Goal: Task Accomplishment & Management: Use online tool/utility

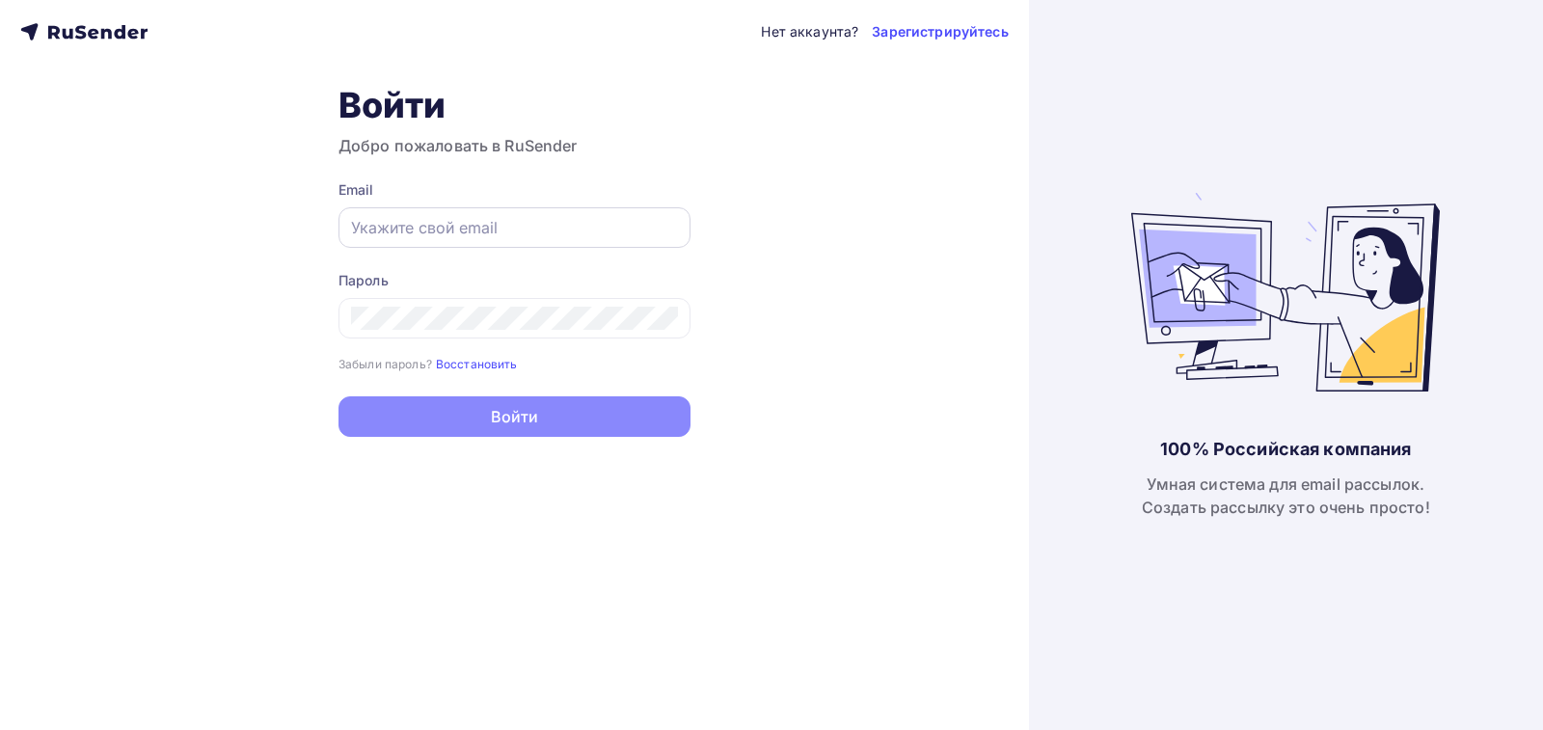
click at [386, 246] on div at bounding box center [515, 227] width 352 height 41
click at [363, 227] on input "text" at bounding box center [514, 227] width 327 height 23
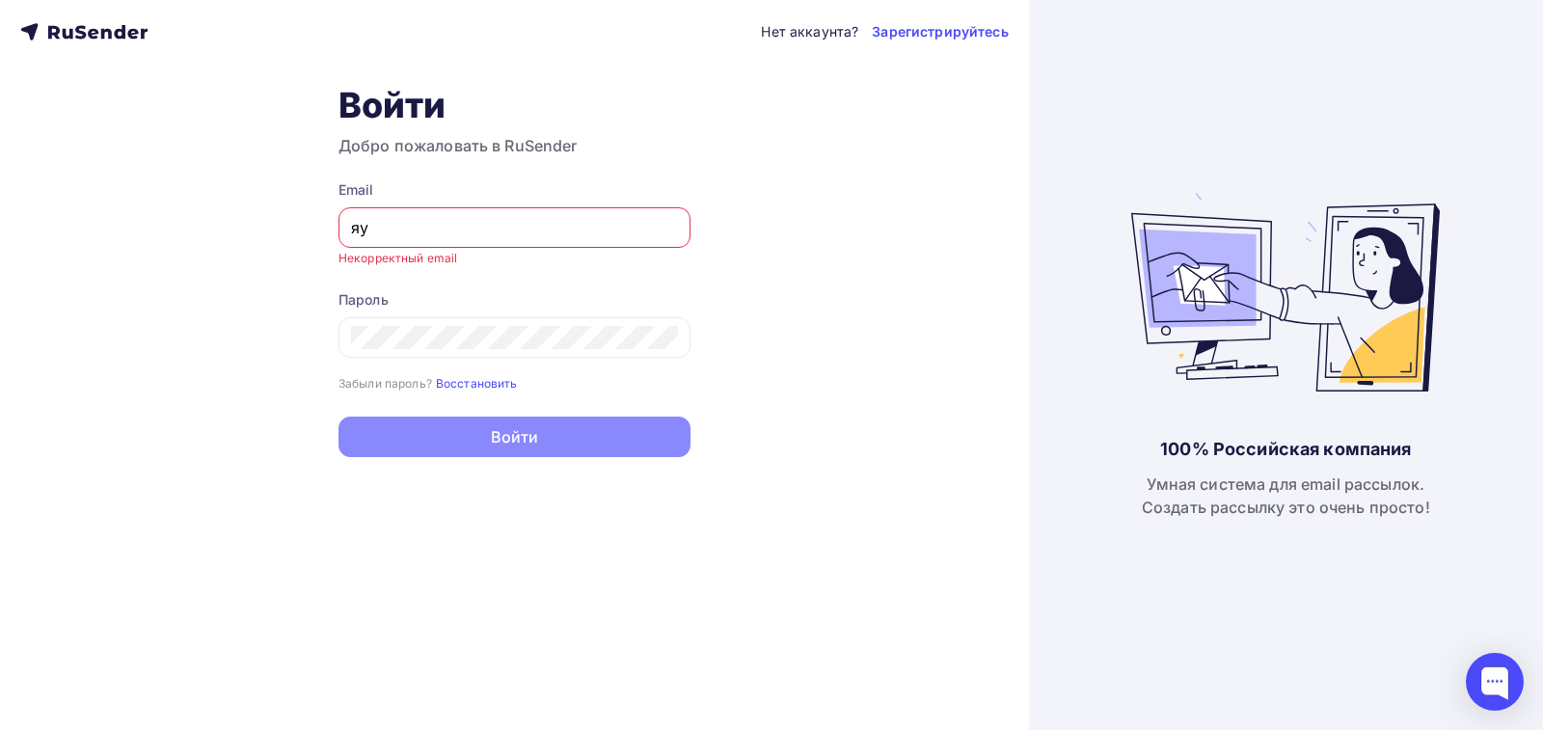
type input "я"
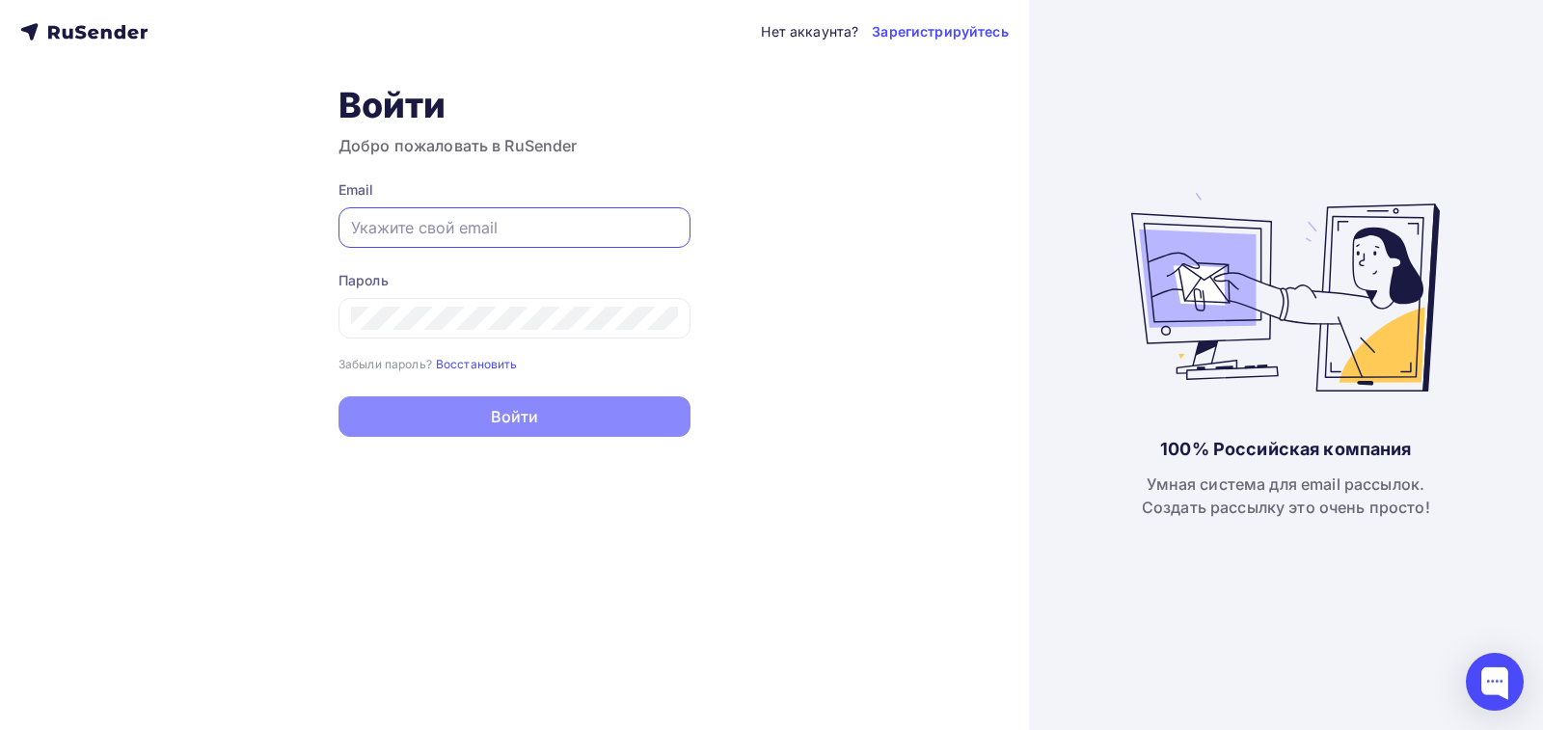
click at [368, 222] on input "text" at bounding box center [514, 227] width 327 height 23
type input "[EMAIL_ADDRESS][DOMAIN_NAME]"
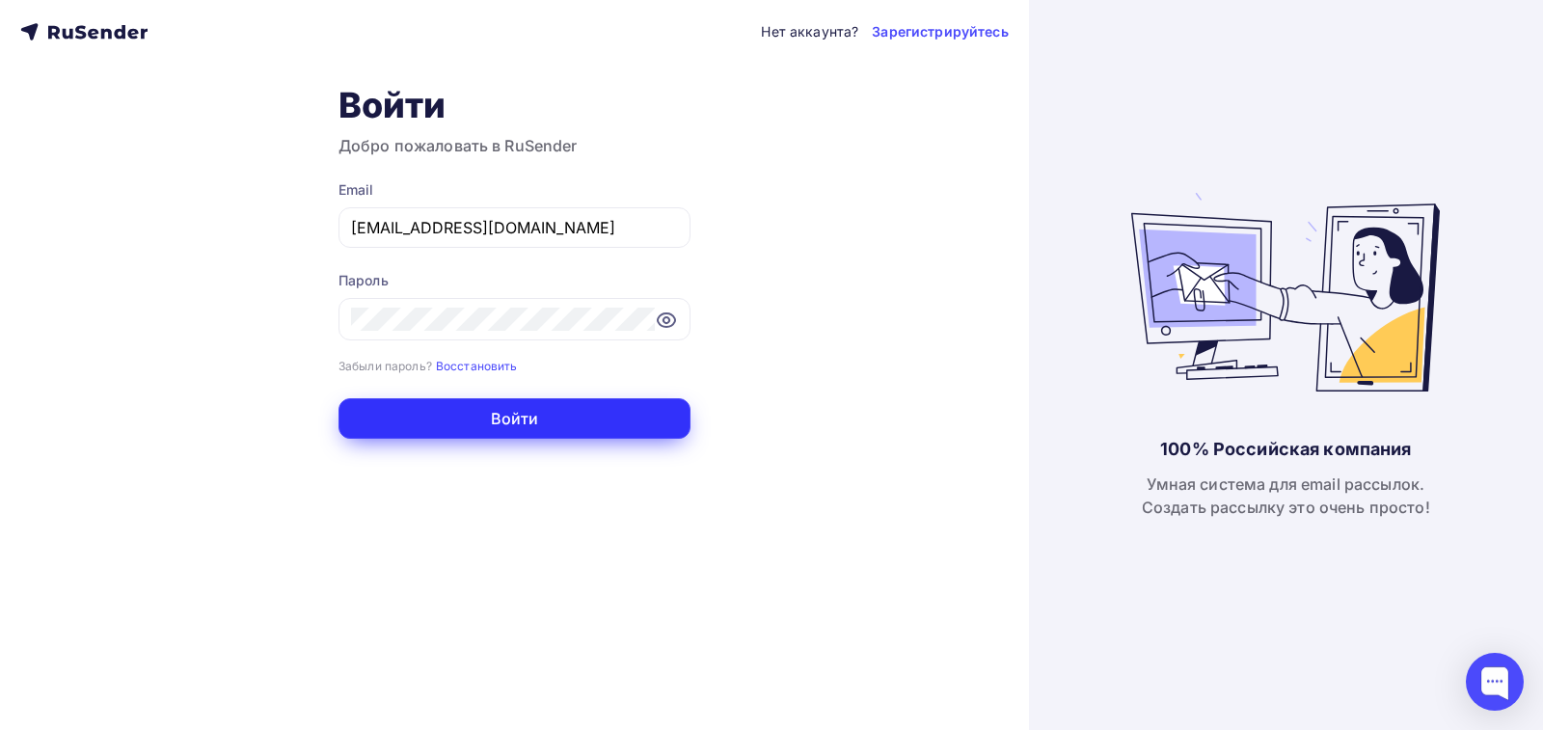
click at [530, 424] on button "Войти" at bounding box center [515, 418] width 352 height 41
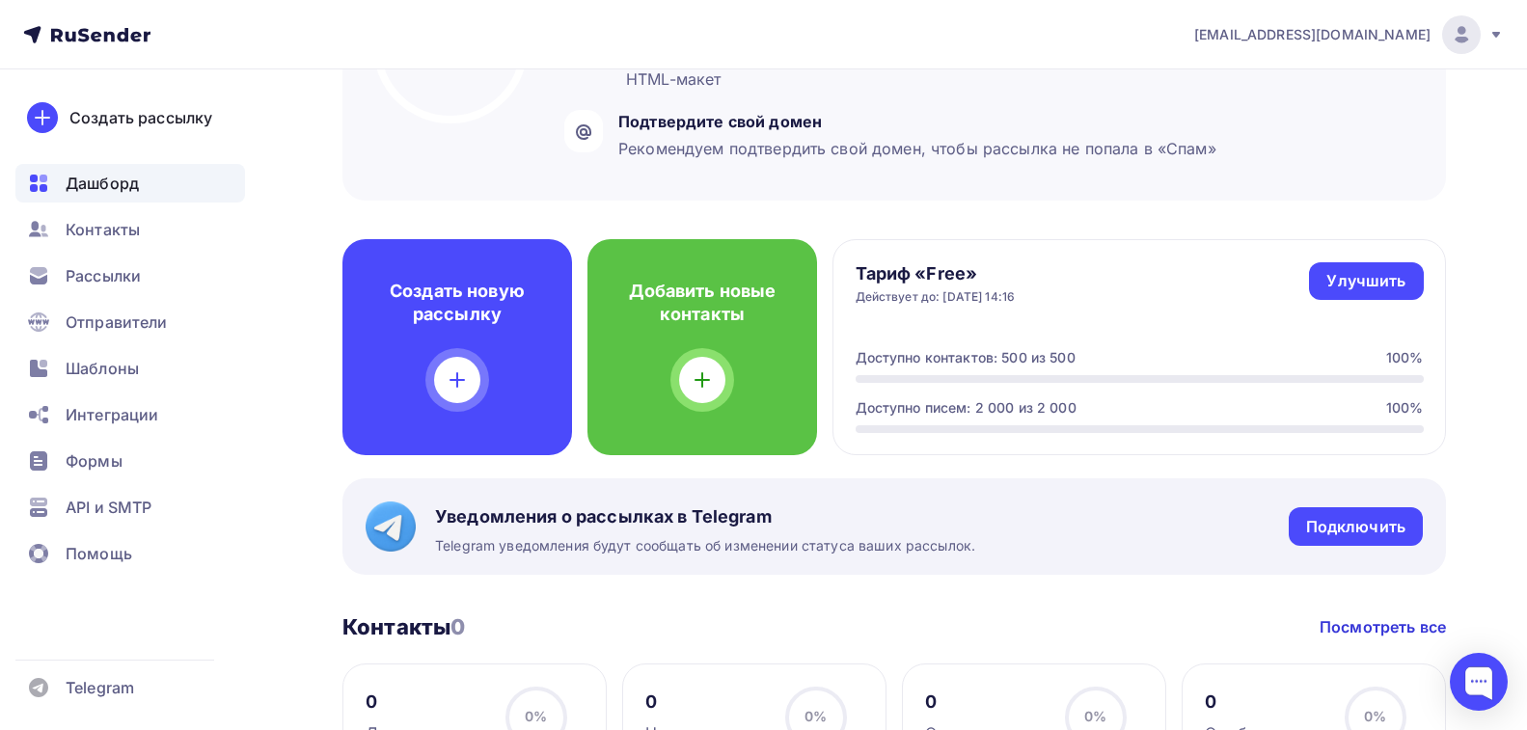
scroll to position [96, 0]
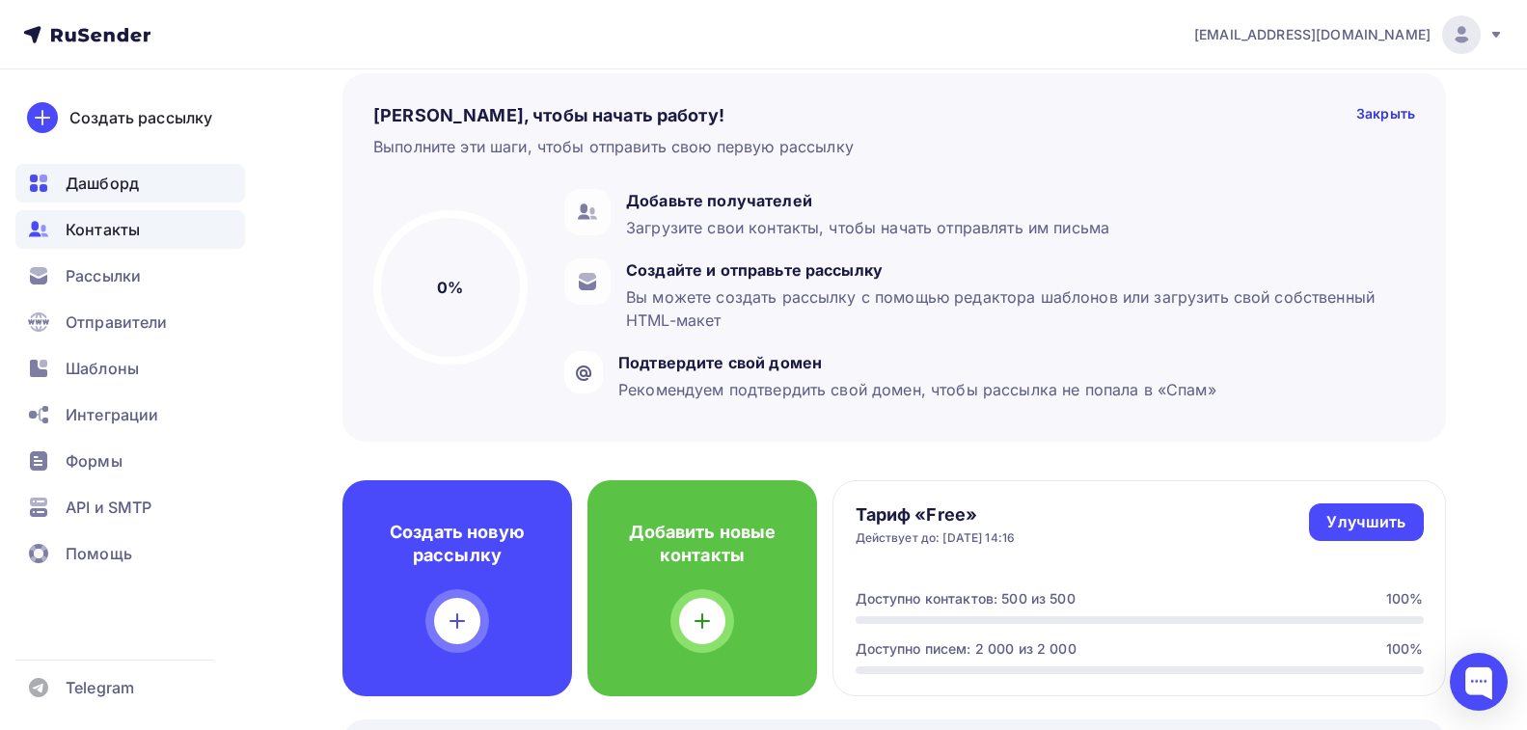
click at [116, 232] on span "Контакты" at bounding box center [103, 229] width 74 height 23
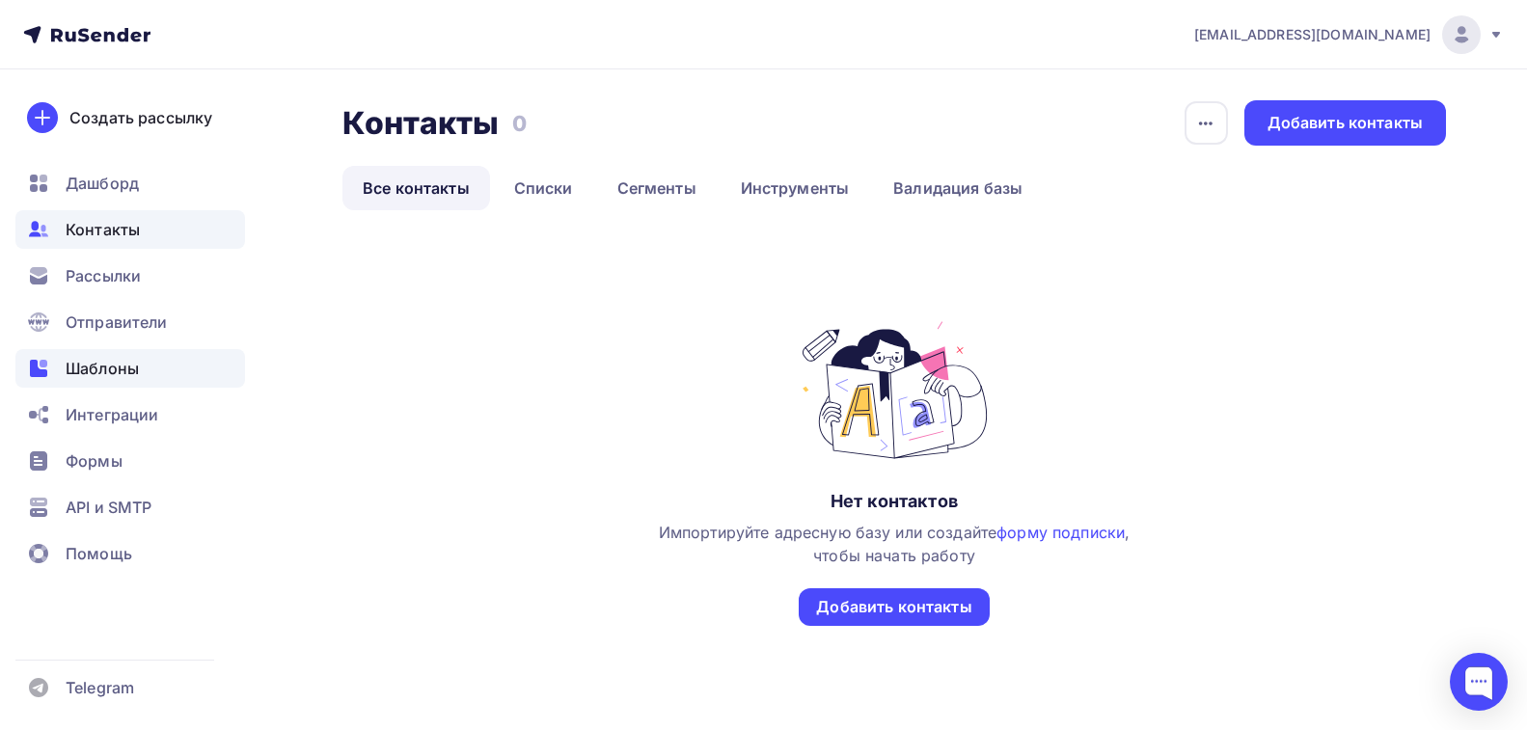
click at [101, 367] on span "Шаблоны" at bounding box center [102, 368] width 73 height 23
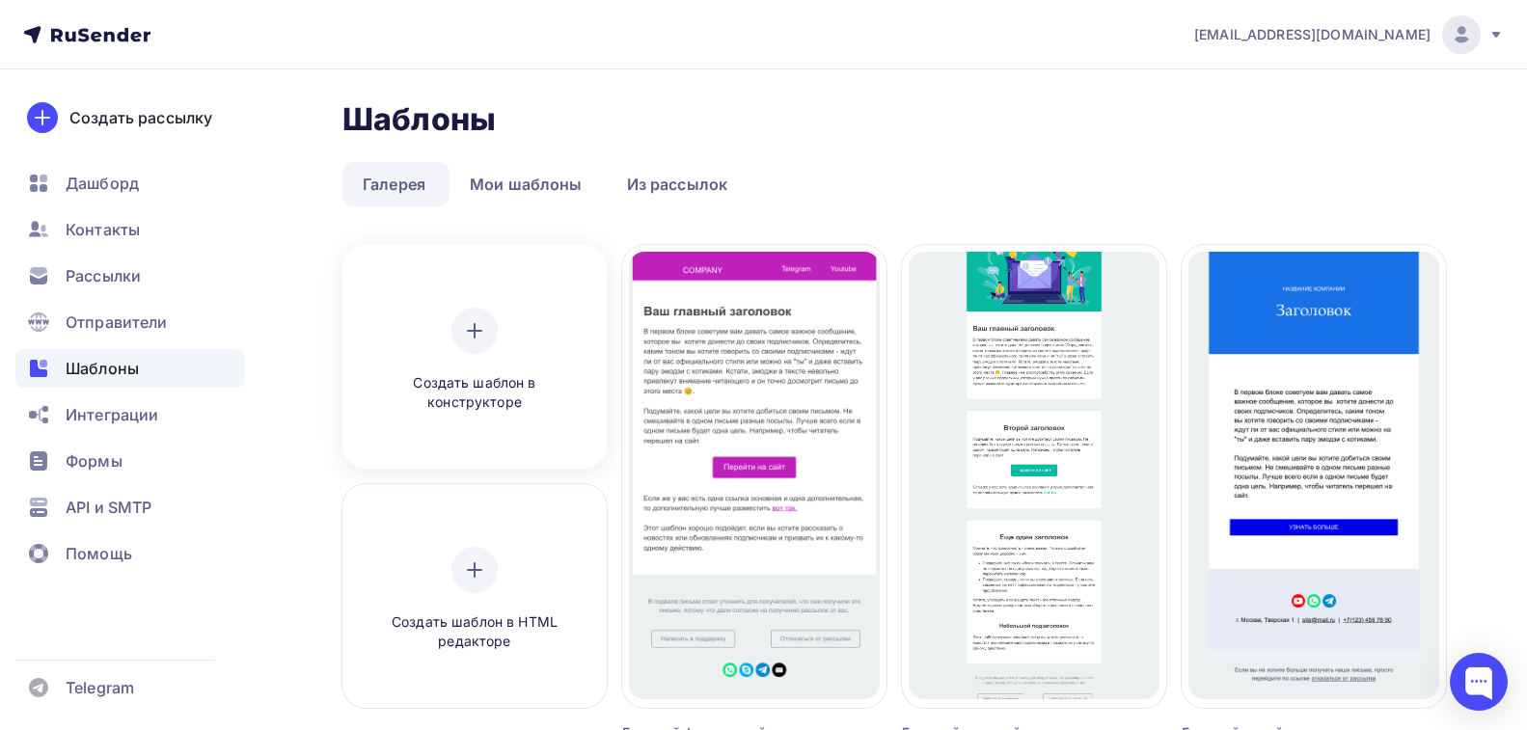
click at [470, 335] on icon at bounding box center [474, 330] width 23 height 23
